Goal: Find specific page/section: Find specific page/section

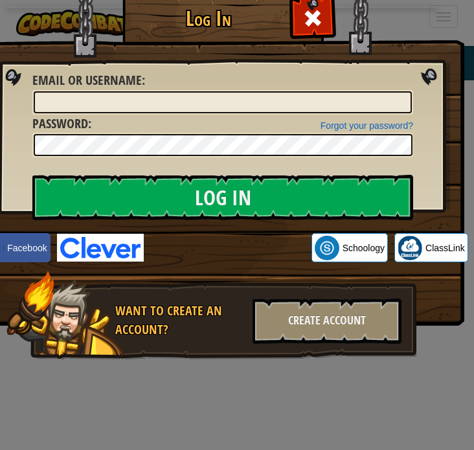
click at [91, 243] on img at bounding box center [100, 248] width 87 height 28
click at [110, 241] on img at bounding box center [100, 248] width 87 height 28
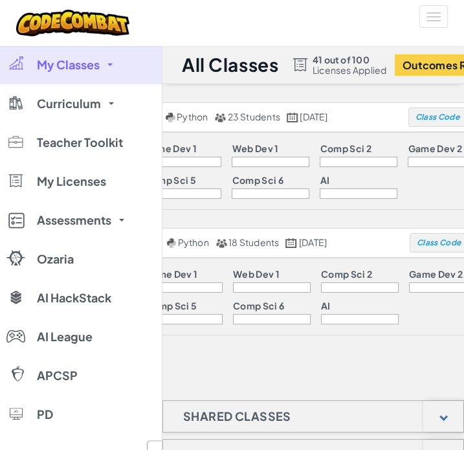
click at [95, 72] on link "My Classes" at bounding box center [81, 64] width 162 height 39
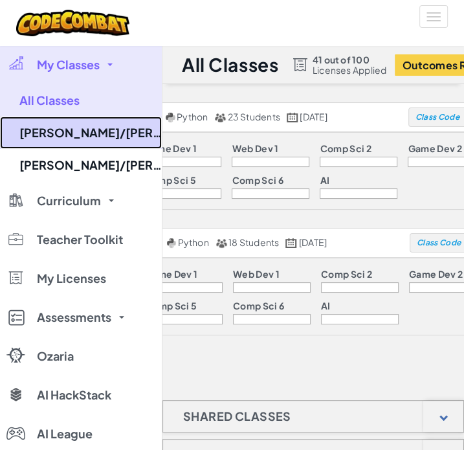
click at [80, 128] on link "[PERSON_NAME]/[PERSON_NAME]" at bounding box center [81, 133] width 162 height 32
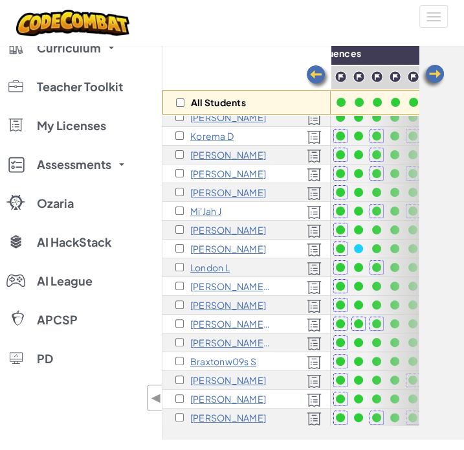
scroll to position [65, 0]
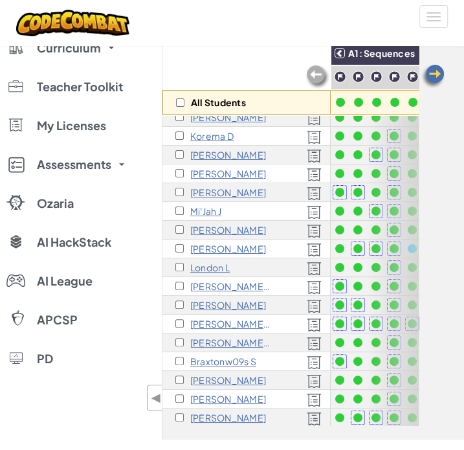
click at [321, 77] on img at bounding box center [318, 77] width 26 height 26
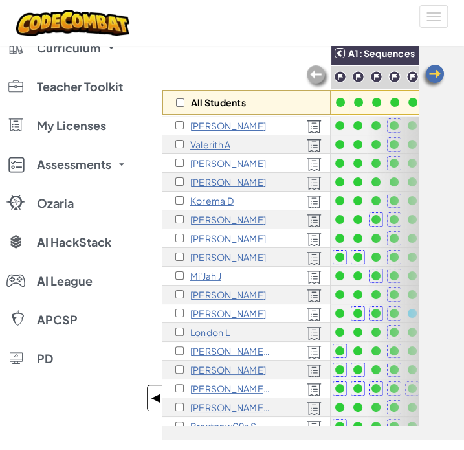
click at [157, 401] on span "◀" at bounding box center [156, 397] width 11 height 19
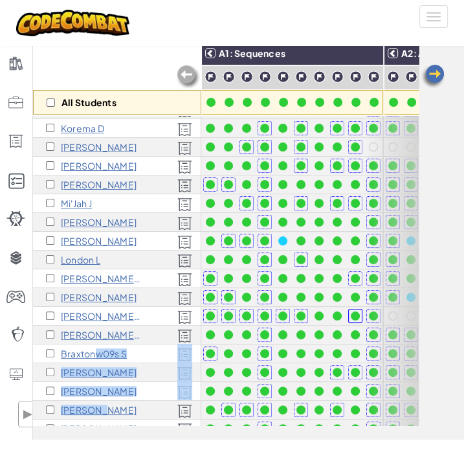
scroll to position [132, 0]
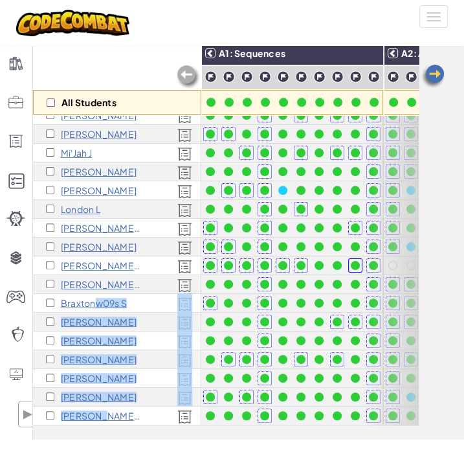
drag, startPoint x: 60, startPoint y: 415, endPoint x: 66, endPoint y: 403, distance: 13.3
click at [66, 403] on div "[PERSON_NAME] [GEOGRAPHIC_DATA] A Aurora C Andielys D [PERSON_NAME] G [PERSON_N…" at bounding box center [117, 210] width 168 height 432
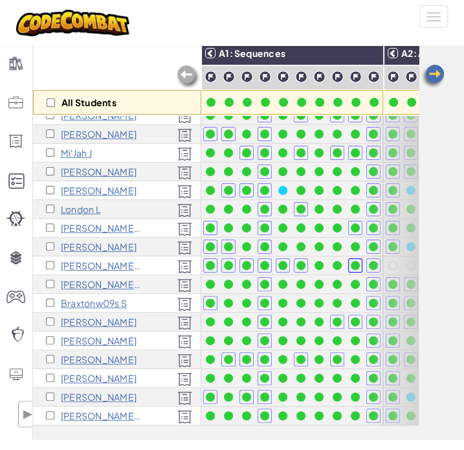
click at [106, 434] on div "All Students A1: Sequences A2: Arguments B1: Complex Arguments (Hit) B2: Comple…" at bounding box center [248, 239] width 431 height 399
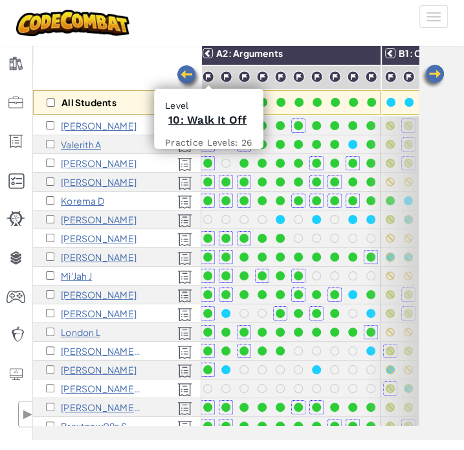
scroll to position [0, 166]
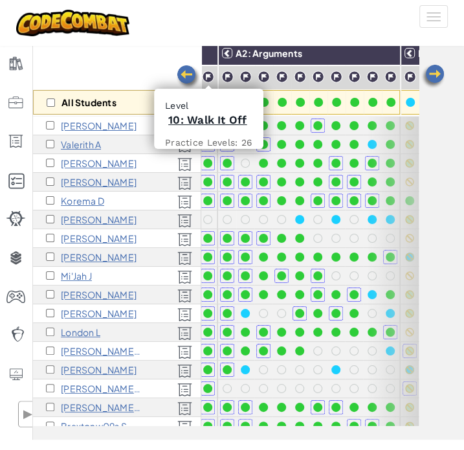
click at [460, 272] on div "All Students A1: Sequences A2: Arguments B1: Complex Arguments (Hit) B2: Comple…" at bounding box center [248, 239] width 431 height 399
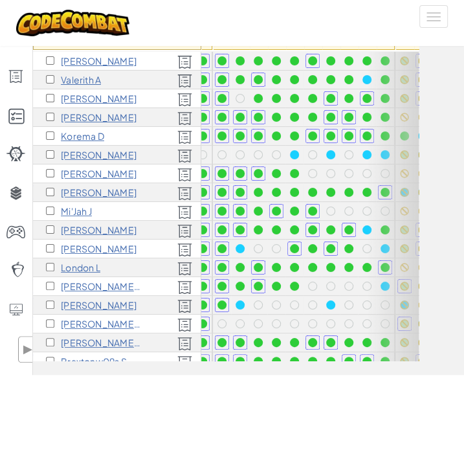
scroll to position [0, 0]
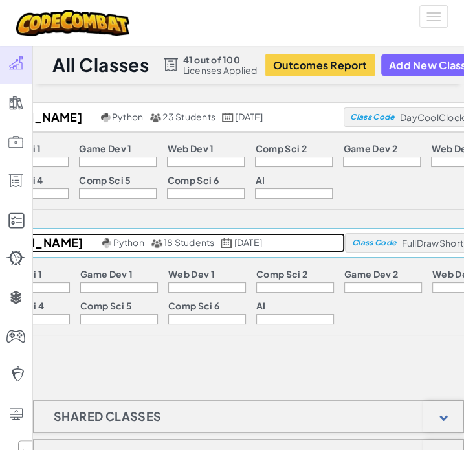
click at [113, 237] on span "Python" at bounding box center [128, 242] width 31 height 12
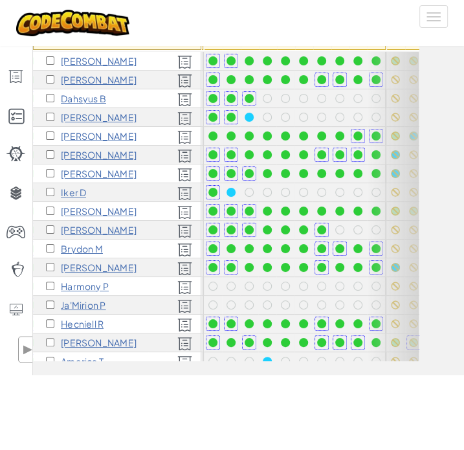
scroll to position [38, 180]
